Goal: Information Seeking & Learning: Learn about a topic

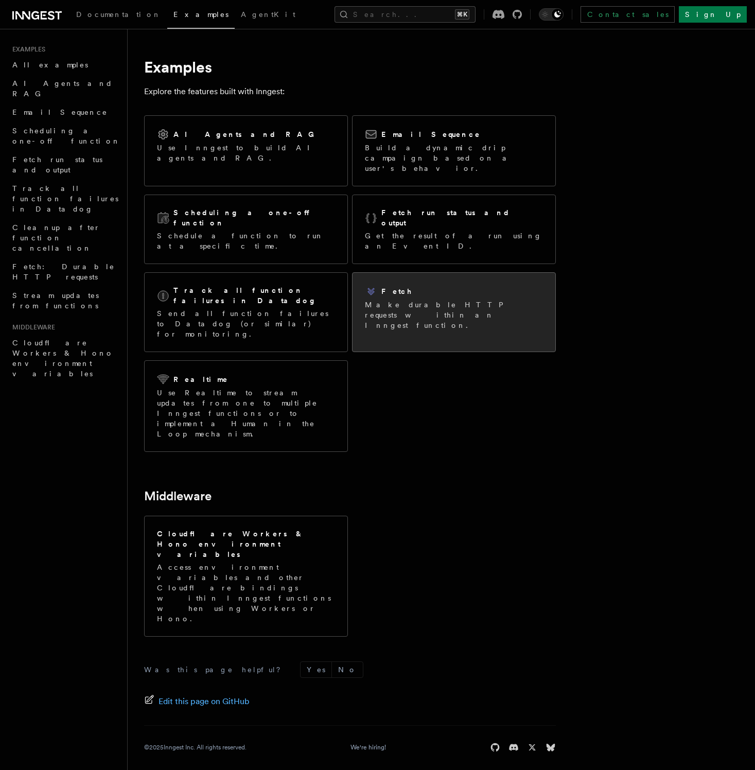
click at [413, 299] on p "Make durable HTTP requests within an Inngest function." at bounding box center [454, 314] width 178 height 31
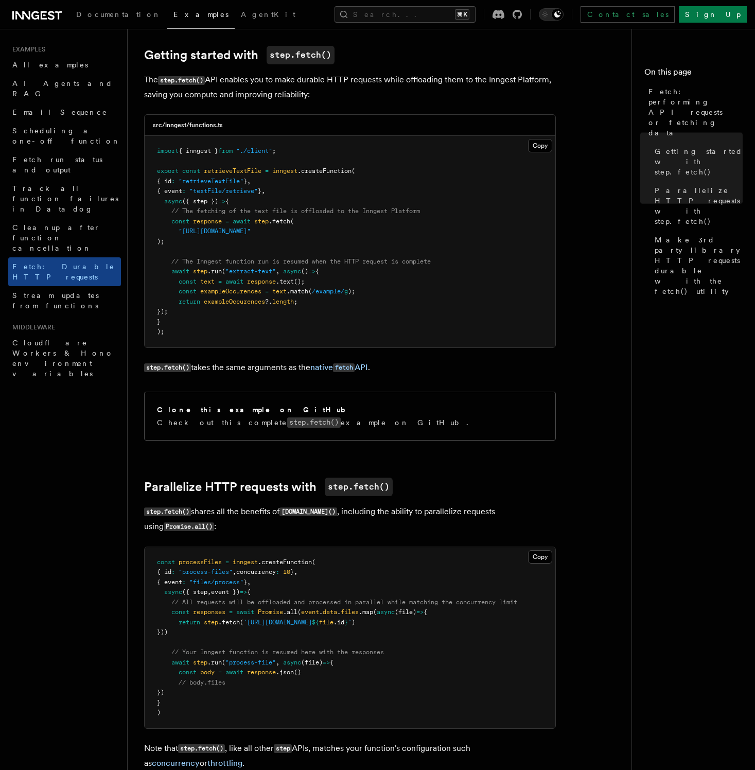
scroll to position [97, 0]
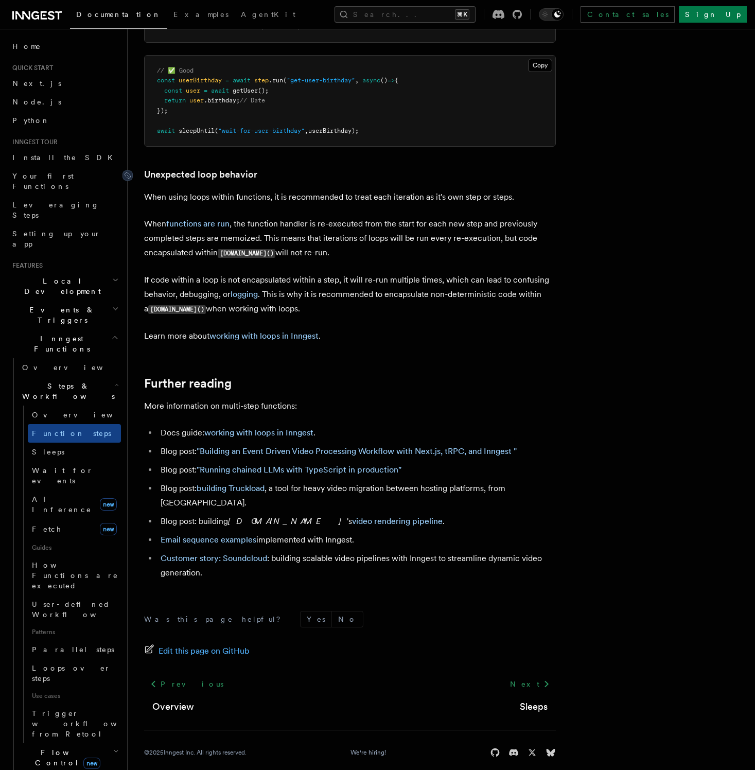
click at [186, 180] on link "Unexpected loop behavior" at bounding box center [200, 174] width 113 height 14
